Goal: Book appointment/travel/reservation

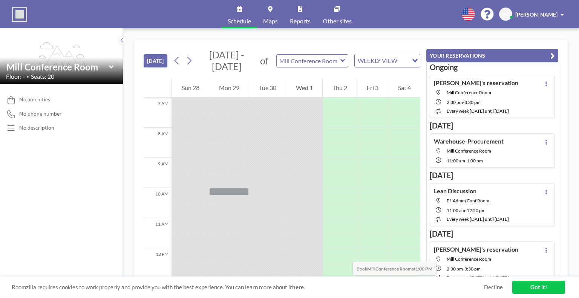
scroll to position [264, 0]
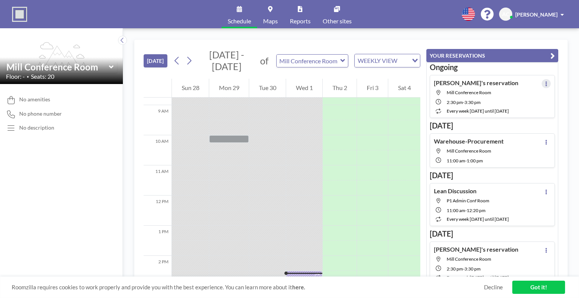
click at [542, 87] on button at bounding box center [545, 83] width 9 height 9
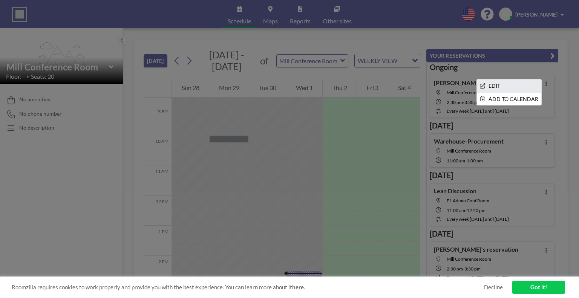
click at [521, 86] on li "EDIT" at bounding box center [508, 85] width 64 height 13
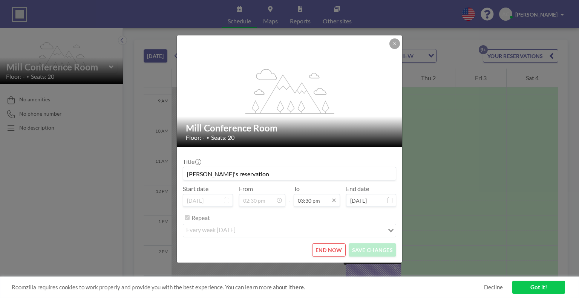
scroll to position [416, 0]
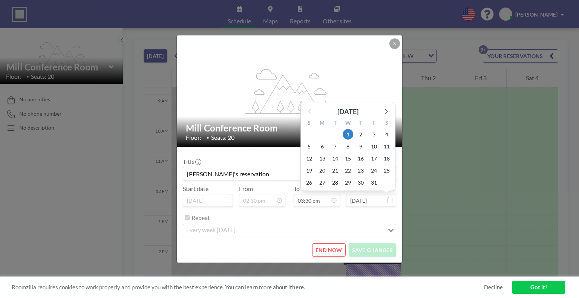
click at [379, 199] on input "[DATE]" at bounding box center [371, 200] width 50 height 13
click at [351, 144] on span "8" at bounding box center [347, 146] width 11 height 11
type input "[DATE]"
click at [385, 200] on input "[DATE]" at bounding box center [371, 200] width 50 height 13
click at [235, 177] on input "[PERSON_NAME]'s reservation" at bounding box center [289, 173] width 212 height 13
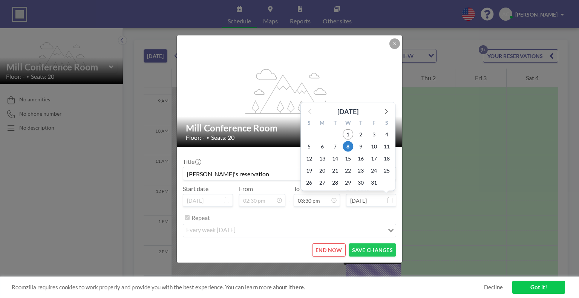
click at [331, 250] on button "END NOW" at bounding box center [329, 249] width 34 height 13
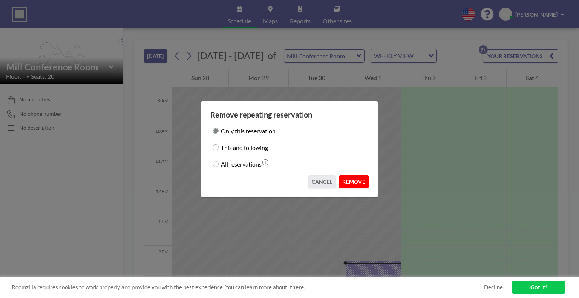
click at [348, 182] on button "REMOVE" at bounding box center [354, 181] width 30 height 13
